Goal: Use online tool/utility

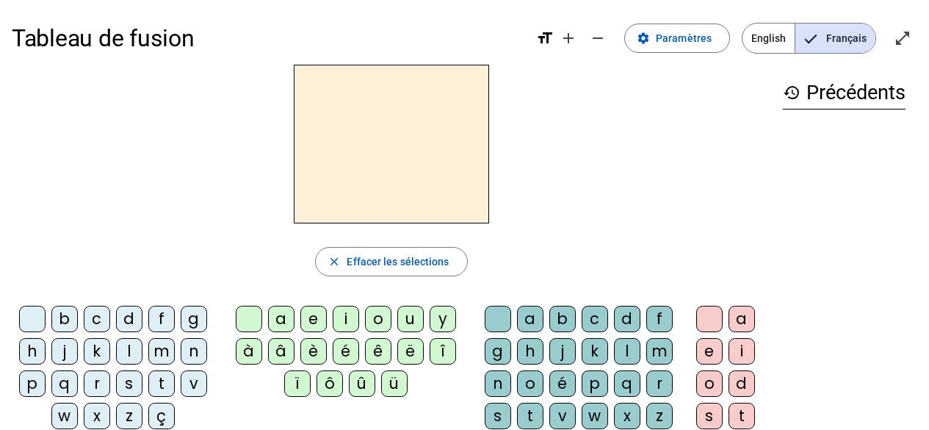
click at [129, 350] on div "l" at bounding box center [129, 351] width 26 height 26
click at [314, 318] on div "e" at bounding box center [314, 319] width 26 height 26
click at [407, 317] on div "u" at bounding box center [410, 319] width 26 height 26
click at [161, 383] on div "t" at bounding box center [161, 383] width 26 height 26
click at [129, 317] on div "d" at bounding box center [129, 319] width 26 height 26
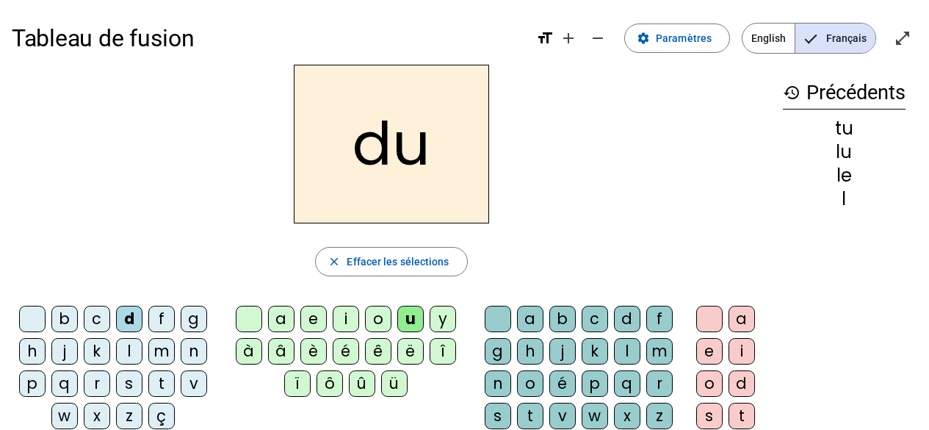
click at [312, 320] on div "e" at bounding box center [314, 319] width 26 height 26
click at [161, 385] on div "t" at bounding box center [161, 383] width 26 height 26
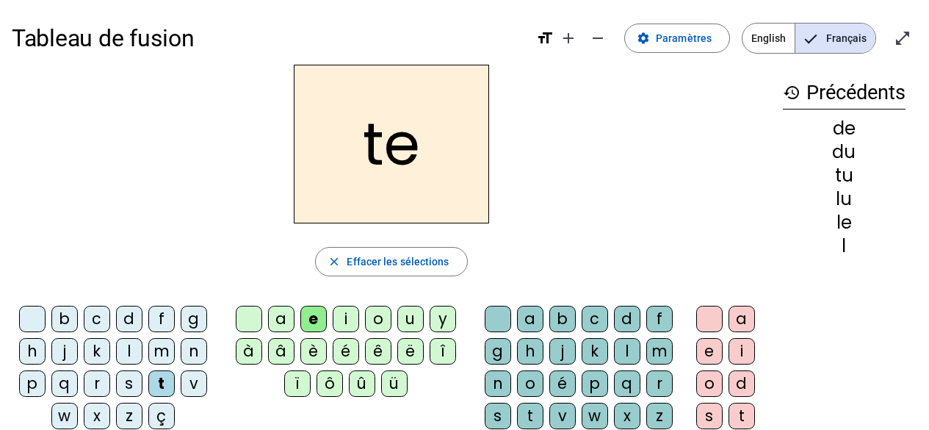
click at [281, 315] on div "a" at bounding box center [281, 319] width 26 height 26
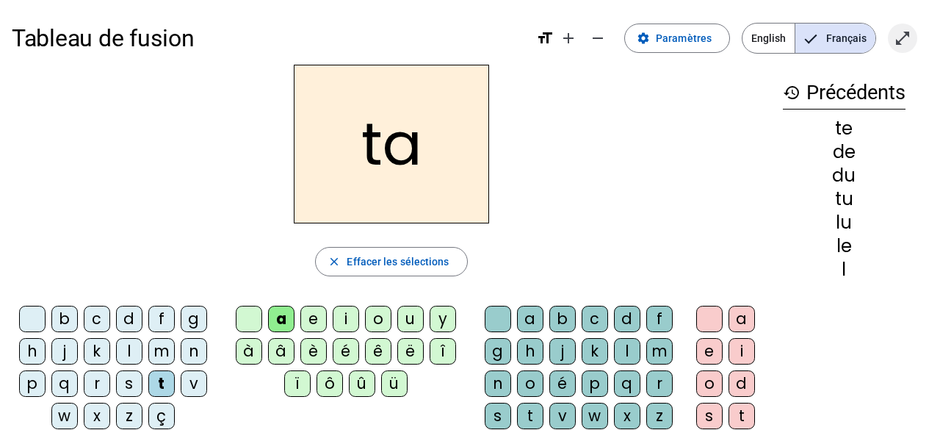
click at [907, 35] on mat-icon "open_in_full" at bounding box center [903, 38] width 18 height 18
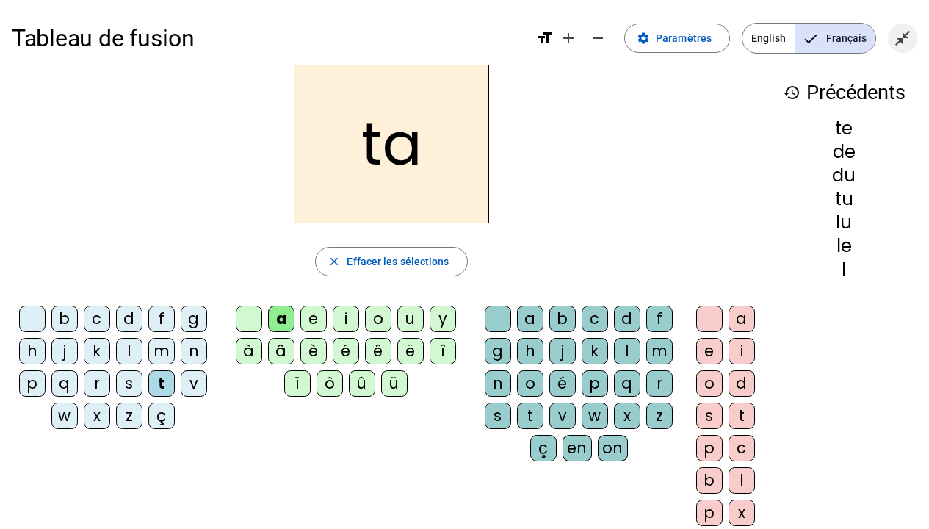
click at [910, 45] on mat-icon "close_fullscreen" at bounding box center [903, 38] width 18 height 18
